Goal: Register for event/course

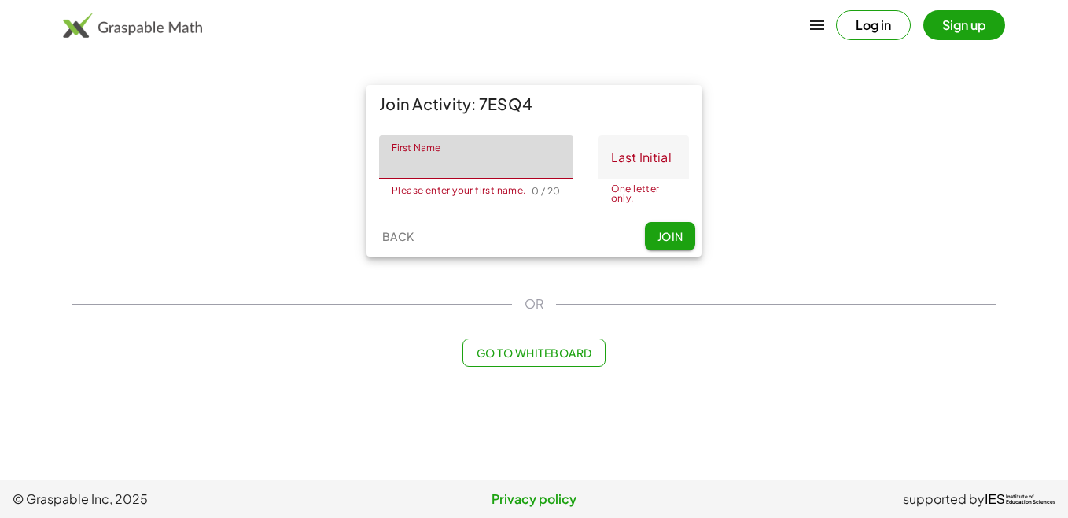
click at [506, 171] on input "First Name" at bounding box center [476, 157] width 194 height 44
type input "*"
type input "*********"
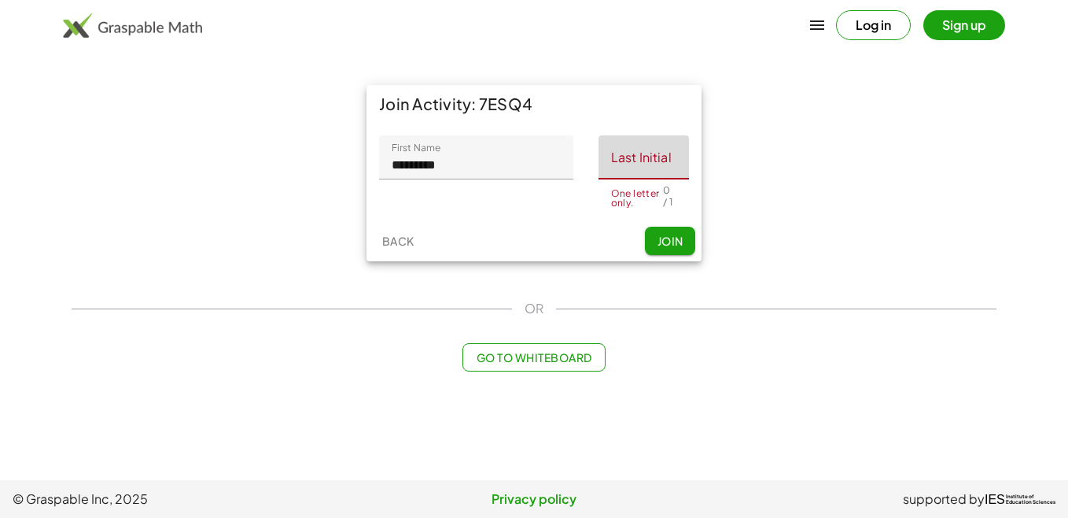
click at [651, 166] on input "Last Initial" at bounding box center [644, 157] width 90 height 44
type input "*"
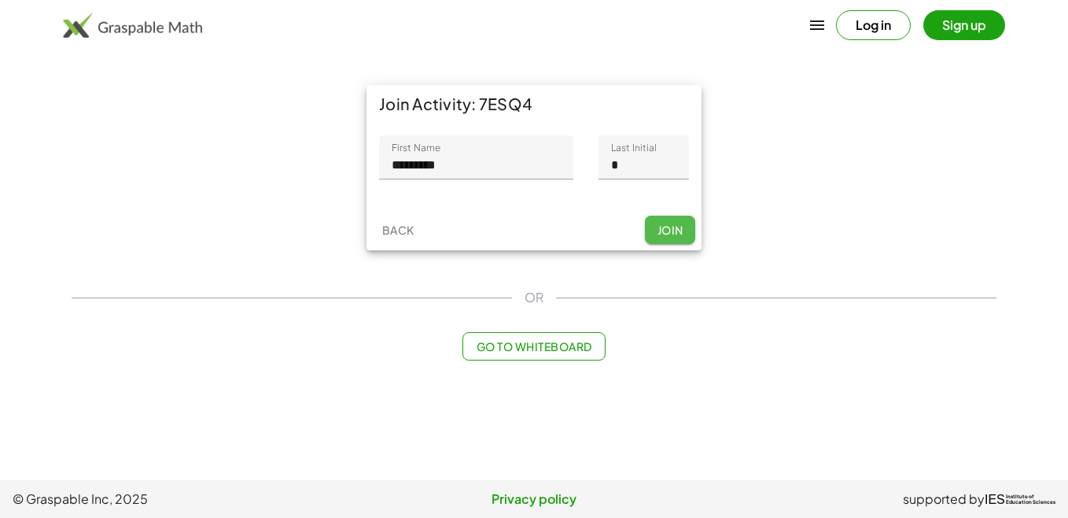
click at [669, 245] on div "Back Join" at bounding box center [534, 229] width 335 height 41
click at [657, 232] on span "Join" at bounding box center [670, 230] width 26 height 14
click at [154, 30] on img at bounding box center [132, 25] width 139 height 25
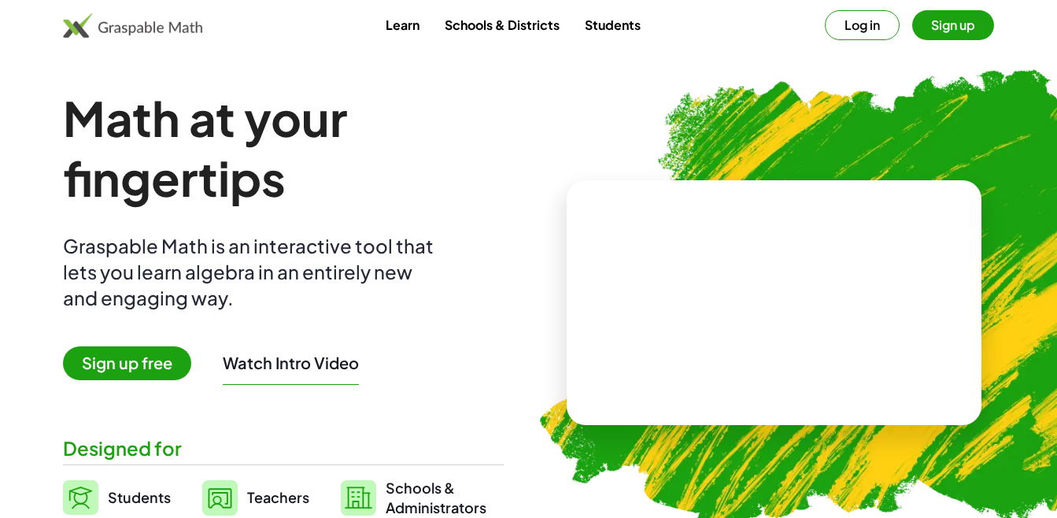
click at [948, 29] on button "Sign up" at bounding box center [953, 25] width 82 height 30
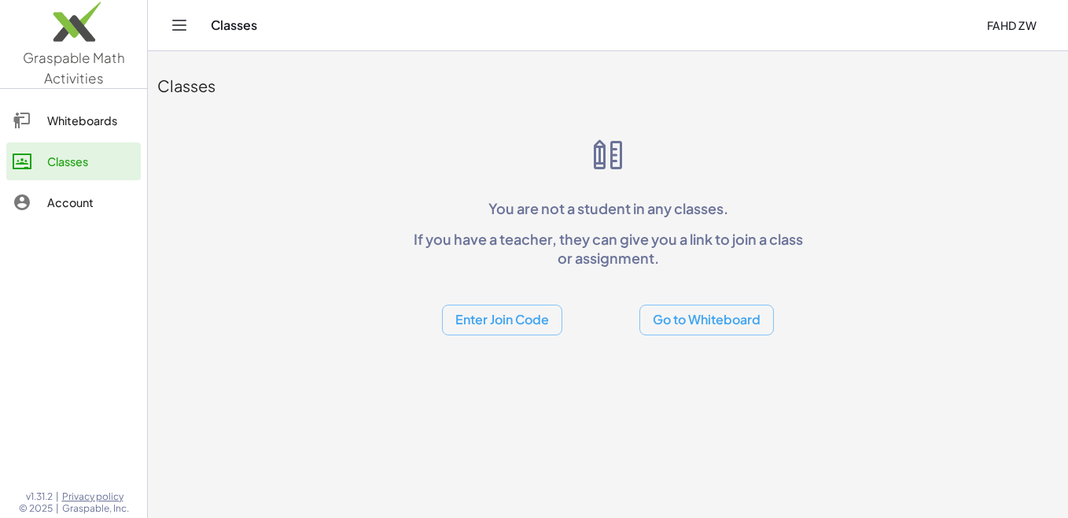
click at [709, 319] on button "Go to Whiteboard" at bounding box center [707, 319] width 135 height 31
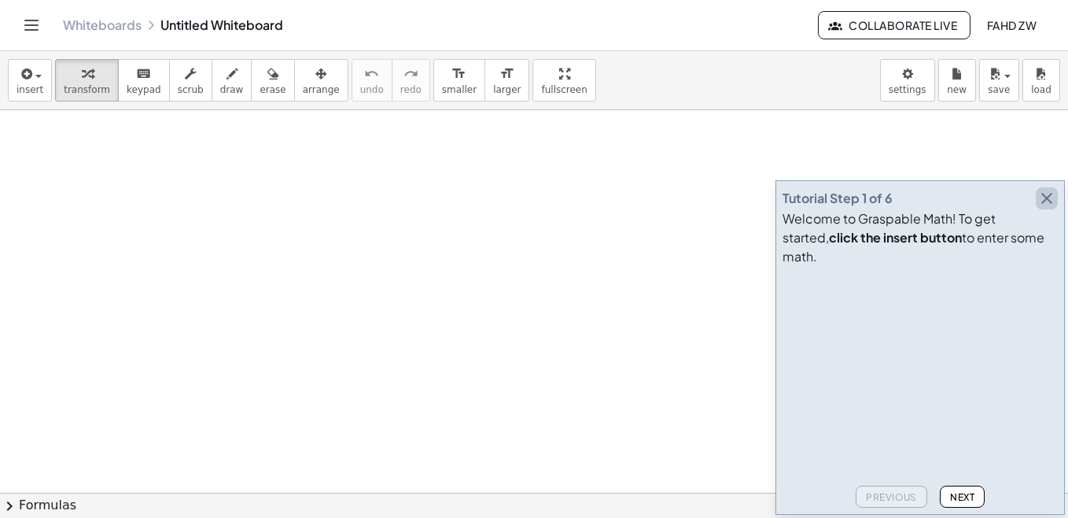
click at [1045, 208] on icon "button" at bounding box center [1047, 198] width 19 height 19
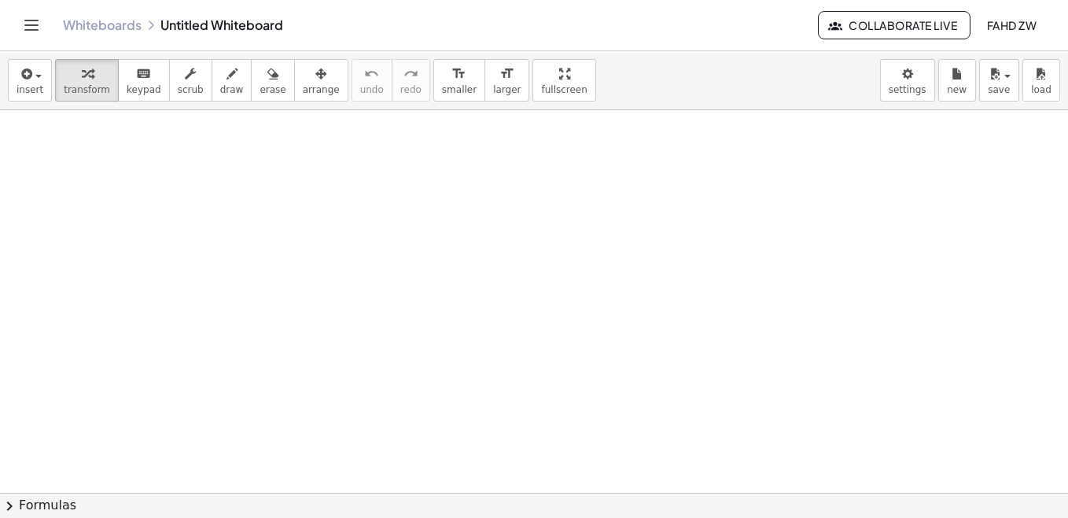
click at [84, 26] on link "Whiteboards" at bounding box center [102, 25] width 79 height 16
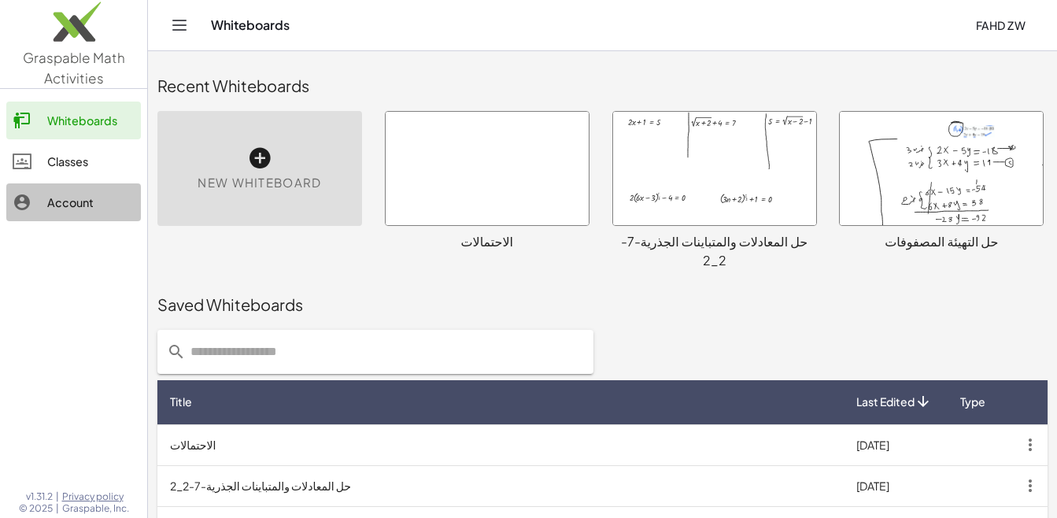
click at [61, 208] on div "Account" at bounding box center [90, 202] width 87 height 19
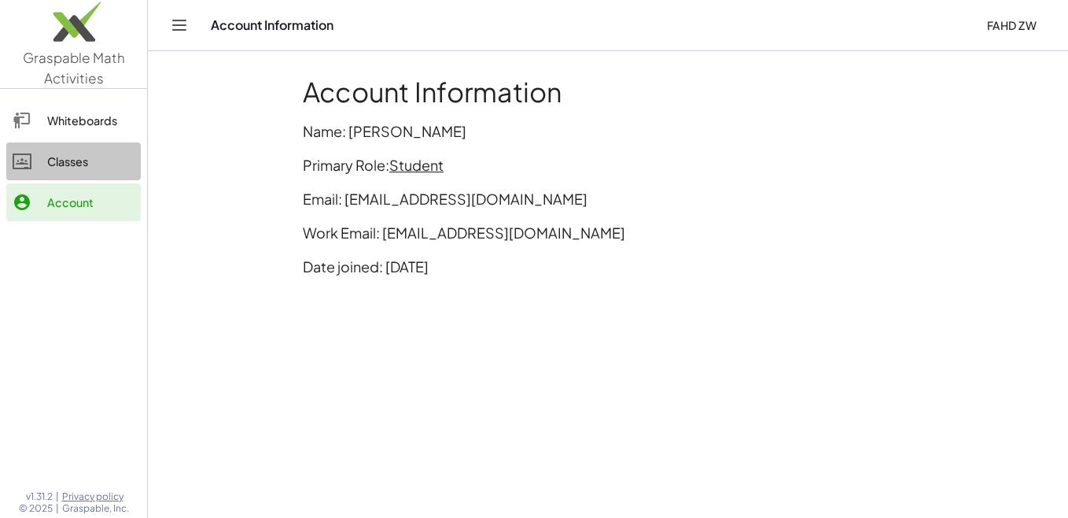
click at [65, 161] on div "Classes" at bounding box center [90, 161] width 87 height 19
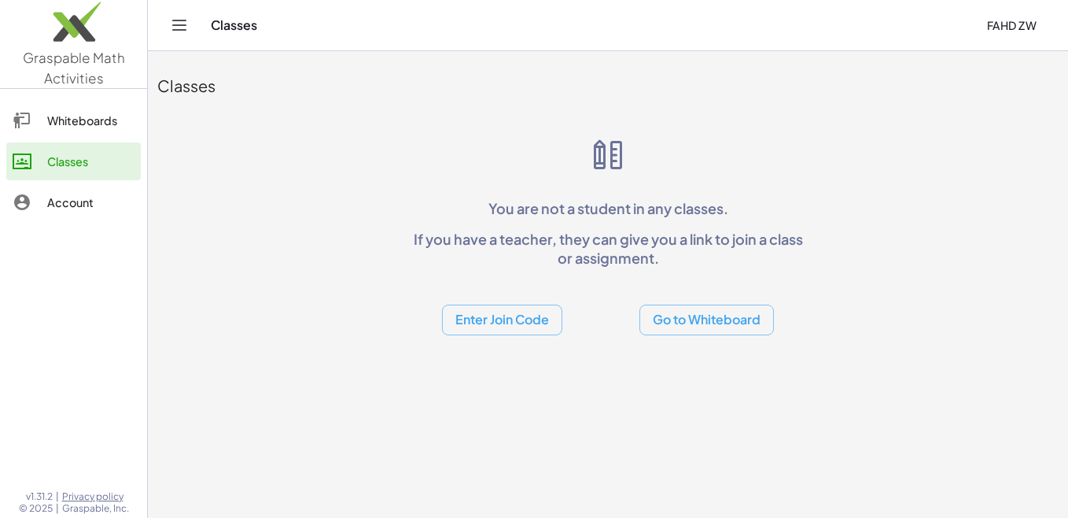
click at [484, 319] on button "Enter Join Code" at bounding box center [502, 319] width 120 height 31
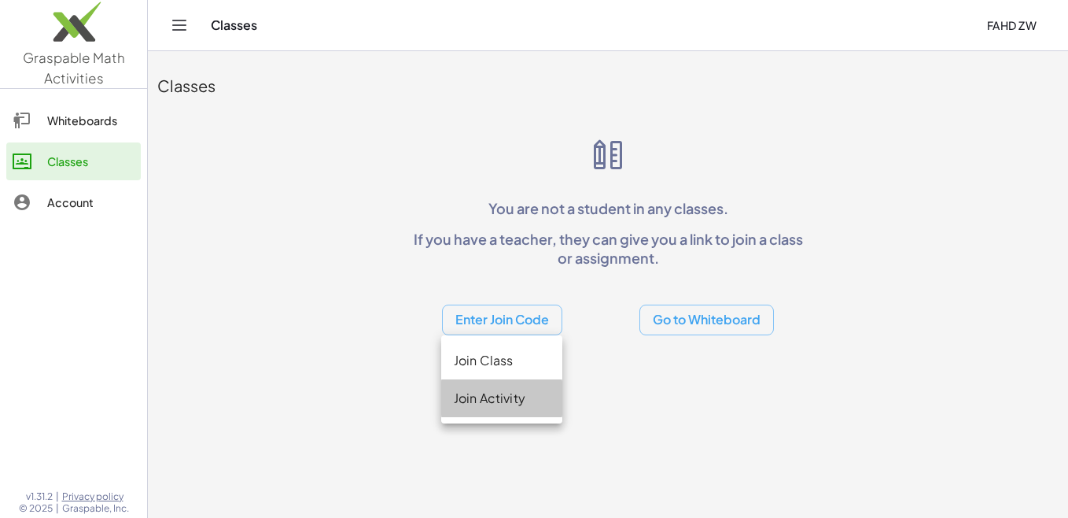
click at [480, 400] on div "Join Activity" at bounding box center [502, 398] width 96 height 19
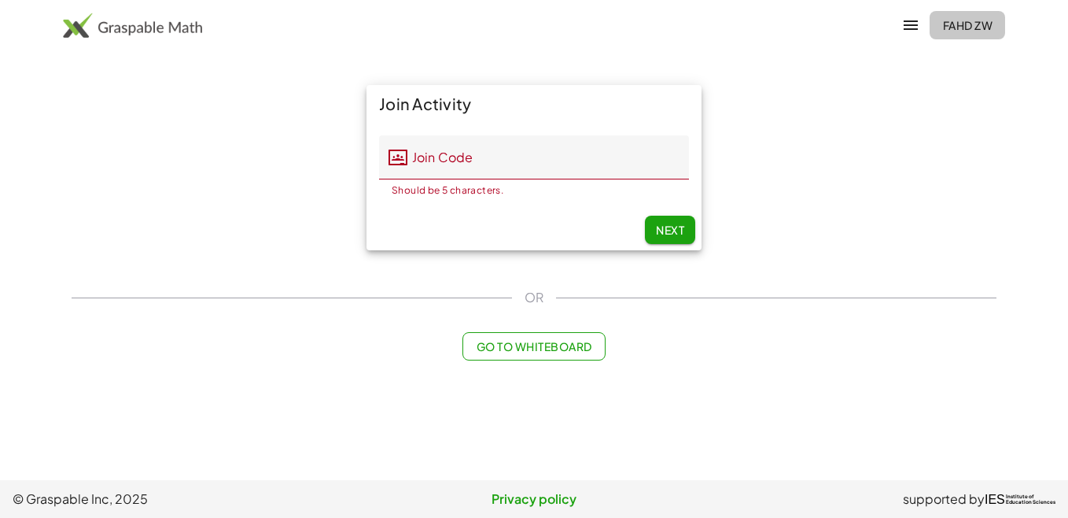
click at [946, 28] on span "Fahd Zw" at bounding box center [967, 25] width 50 height 14
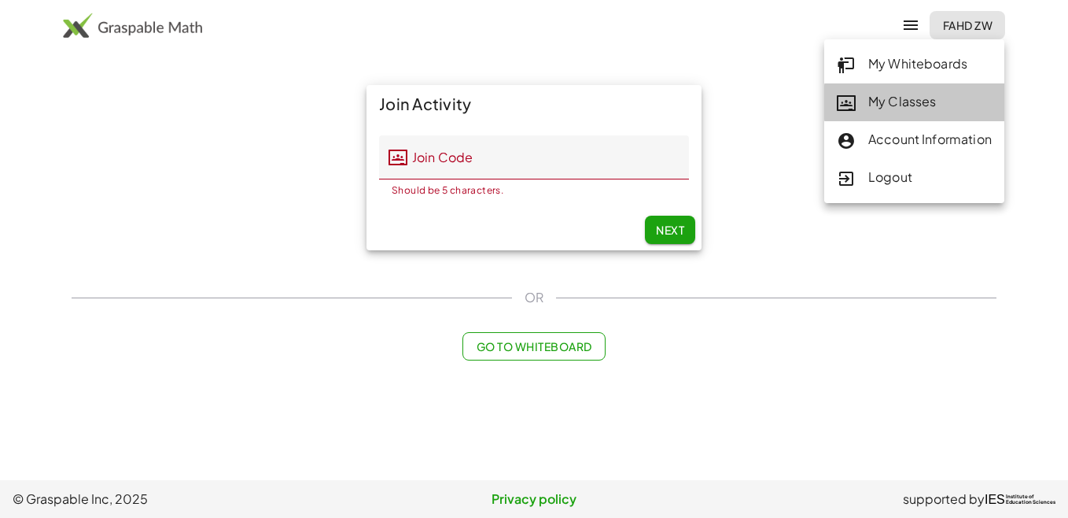
click at [883, 102] on div "My Classes" at bounding box center [914, 102] width 155 height 20
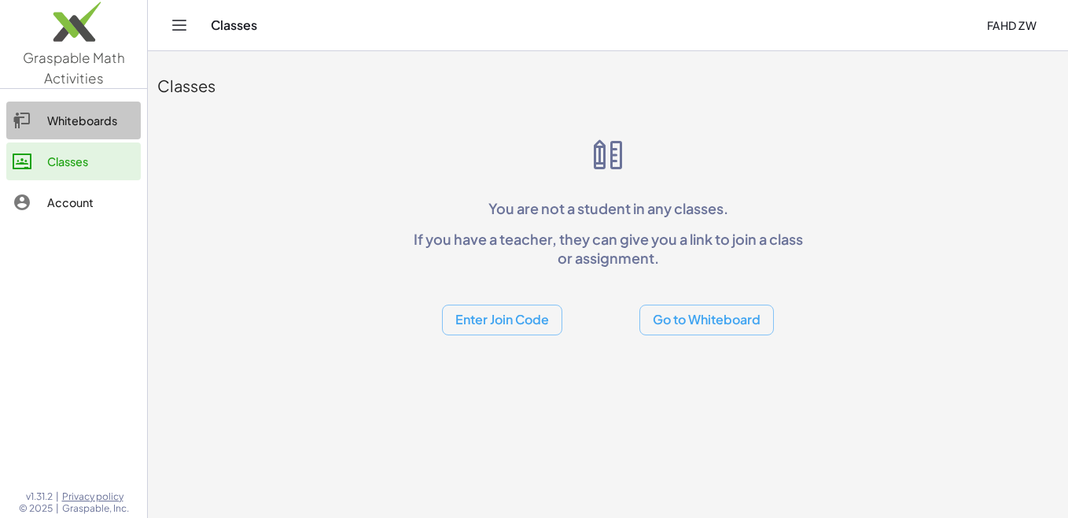
click at [68, 119] on div "Whiteboards" at bounding box center [90, 120] width 87 height 19
